Goal: Task Accomplishment & Management: Use online tool/utility

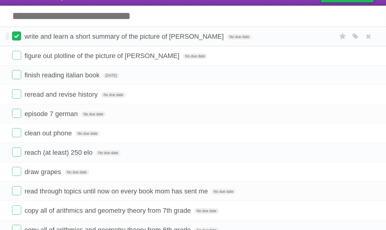
scroll to position [23, 0]
click at [13, 37] on label at bounding box center [16, 35] width 9 height 9
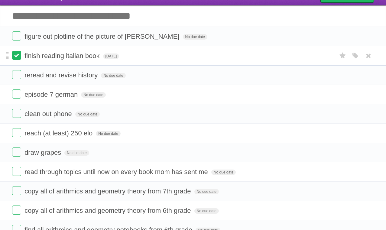
click at [17, 53] on label at bounding box center [16, 55] width 9 height 9
click at [15, 38] on label at bounding box center [16, 35] width 9 height 9
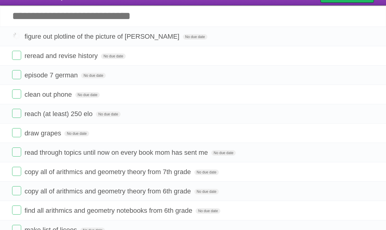
click at [50, 15] on input "Add another task" at bounding box center [193, 15] width 386 height 21
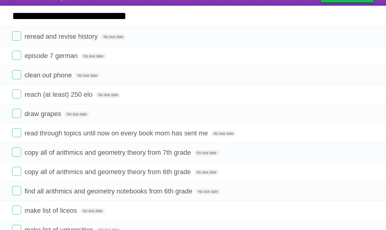
type input "**********"
click input "*********" at bounding box center [0, 0] width 0 height 0
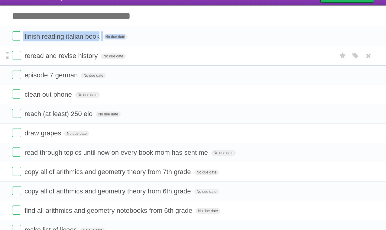
drag, startPoint x: 5, startPoint y: 37, endPoint x: 7, endPoint y: 47, distance: 11.0
click at [7, 47] on ul "finish reading italian book No due date White Red Blue Green Purple Orange rere…" at bounding box center [193, 172] width 386 height 290
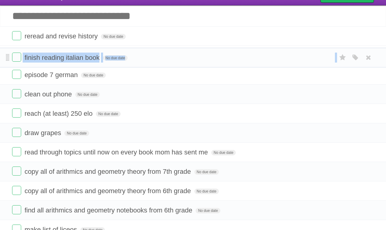
drag, startPoint x: 8, startPoint y: 38, endPoint x: 7, endPoint y: 57, distance: 19.1
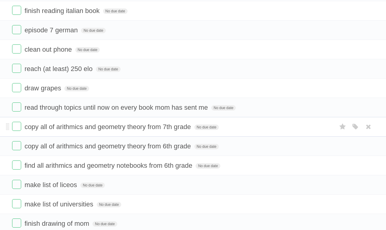
scroll to position [13, 0]
